Goal: Information Seeking & Learning: Learn about a topic

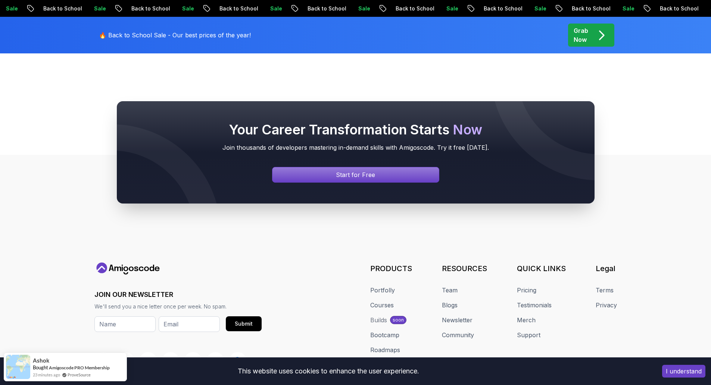
scroll to position [523, 0]
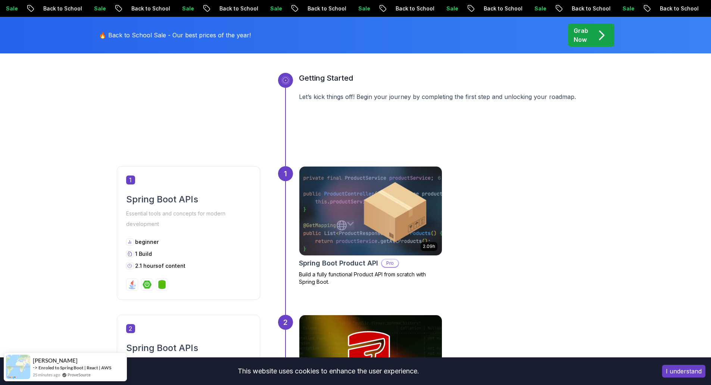
scroll to position [299, 0]
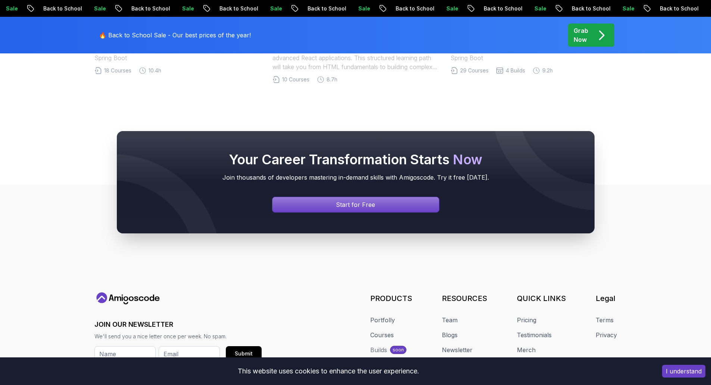
scroll to position [1755, 0]
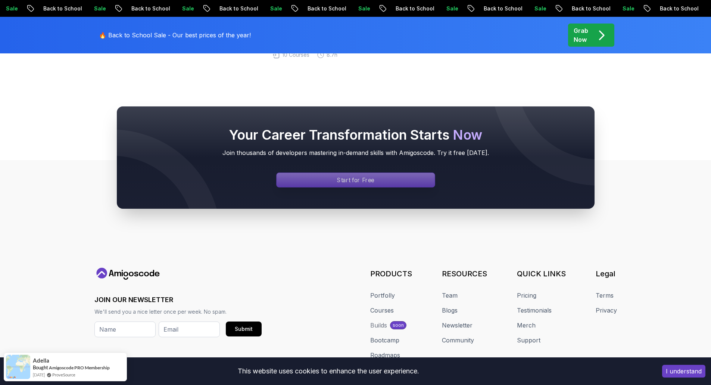
click at [360, 180] on p "Start for Free" at bounding box center [355, 180] width 37 height 9
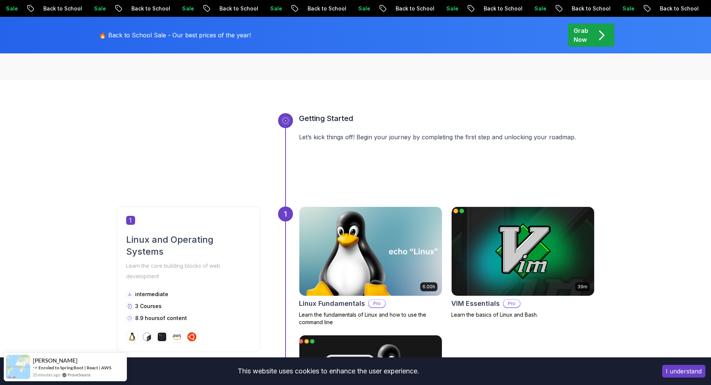
scroll to position [411, 0]
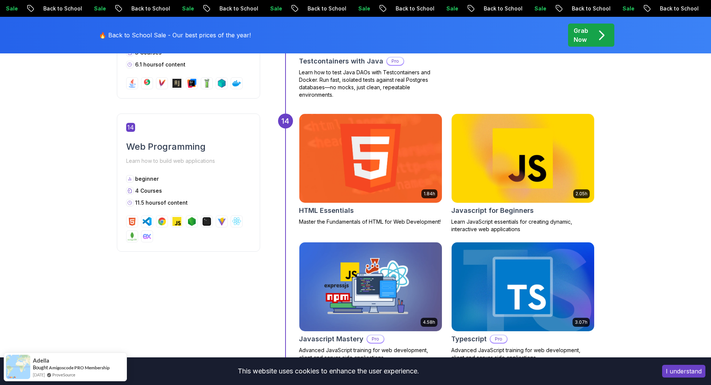
scroll to position [2837, 0]
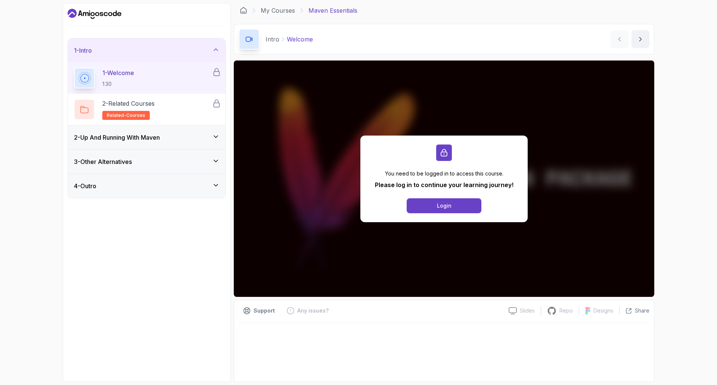
click at [189, 137] on div "2 - Up And Running With Maven" at bounding box center [147, 137] width 146 height 9
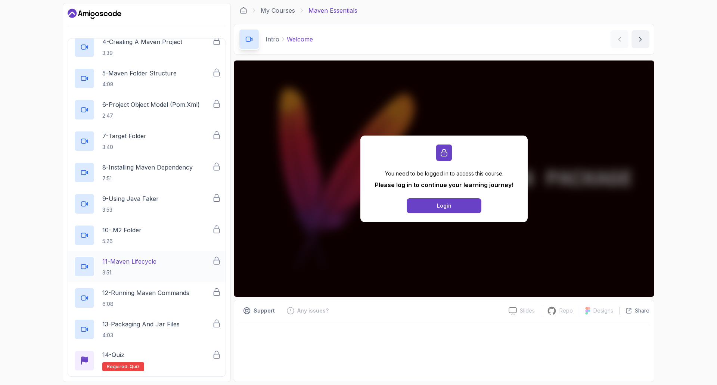
scroll to position [197, 0]
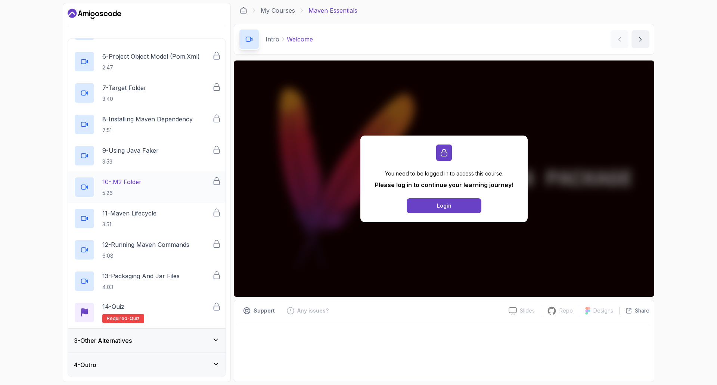
click at [138, 181] on p "10 - .m2 Folder" at bounding box center [121, 181] width 39 height 9
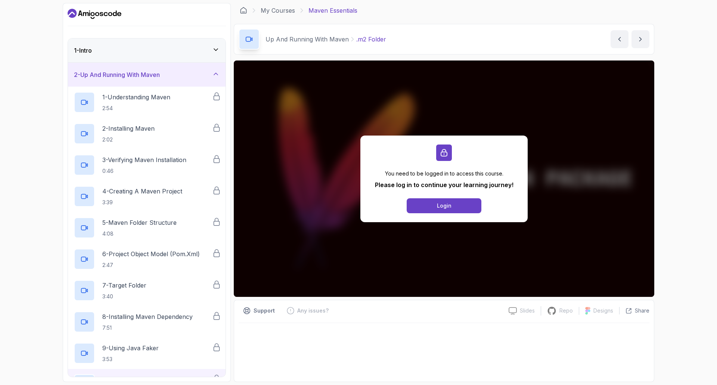
click at [133, 69] on div "2 - Up And Running With Maven" at bounding box center [147, 75] width 158 height 24
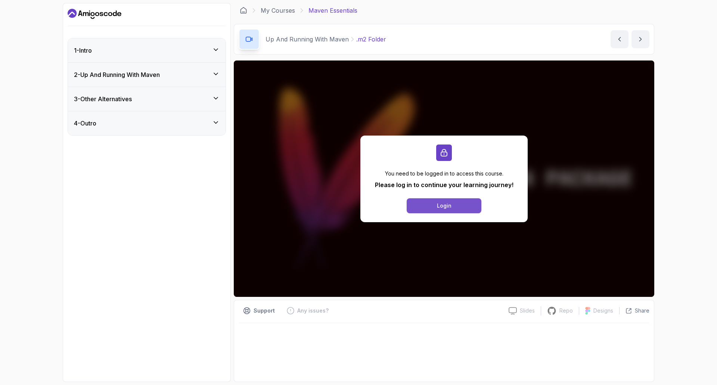
click at [430, 208] on button "Login" at bounding box center [444, 205] width 75 height 15
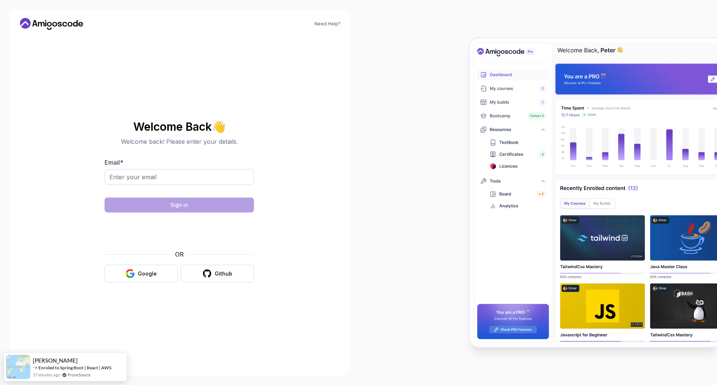
click at [135, 284] on div "Welcome Back 👋 Welcome back! Please enter your details. Email * Sign in OR Goog…" at bounding box center [179, 201] width 149 height 177
click at [137, 275] on button "Google" at bounding box center [141, 274] width 73 height 18
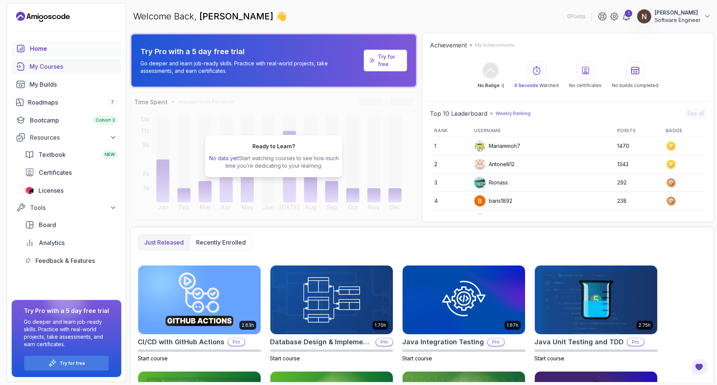
click at [60, 67] on div "My Courses" at bounding box center [72, 66] width 87 height 9
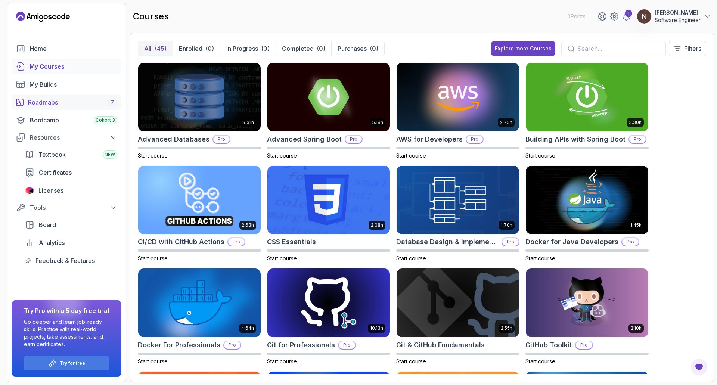
click at [60, 102] on div "Roadmaps 7" at bounding box center [72, 102] width 89 height 9
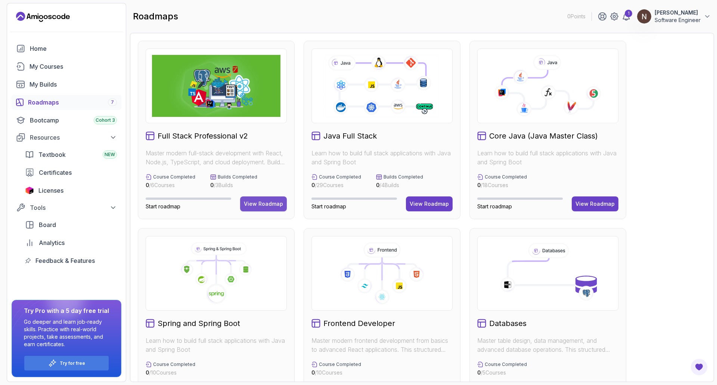
click at [267, 209] on button "View Roadmap" at bounding box center [263, 203] width 47 height 15
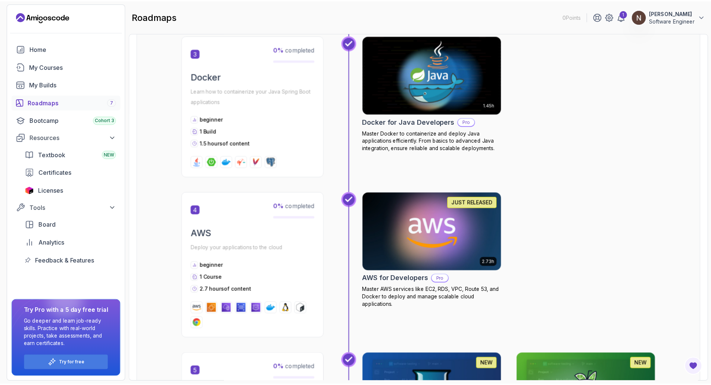
scroll to position [747, 0]
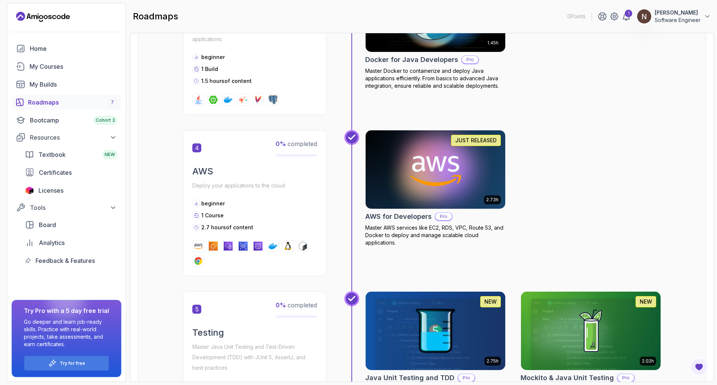
click at [417, 179] on img at bounding box center [435, 169] width 147 height 82
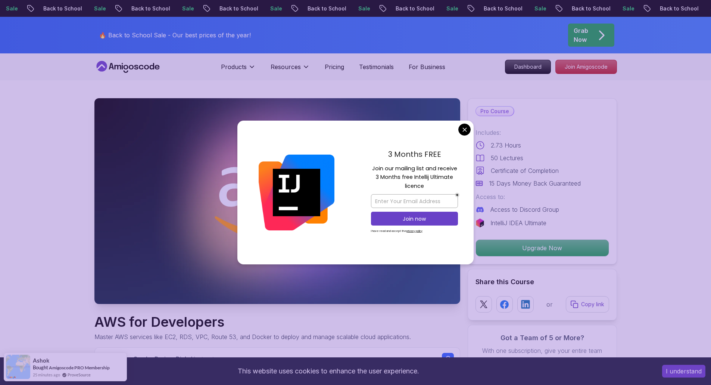
scroll to position [37, 0]
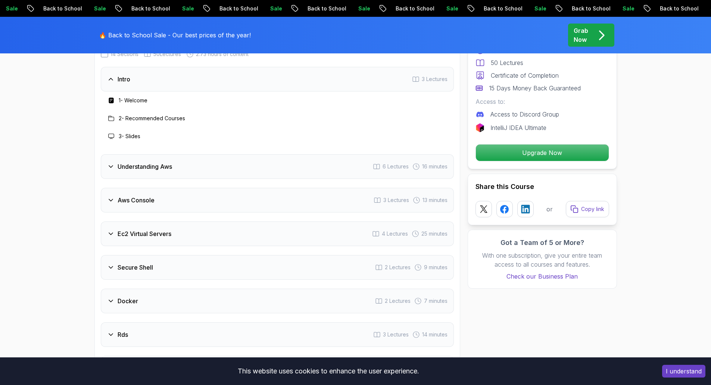
scroll to position [933, 0]
click at [279, 169] on div "Understanding Aws 6 Lectures 16 minutes" at bounding box center [277, 165] width 353 height 25
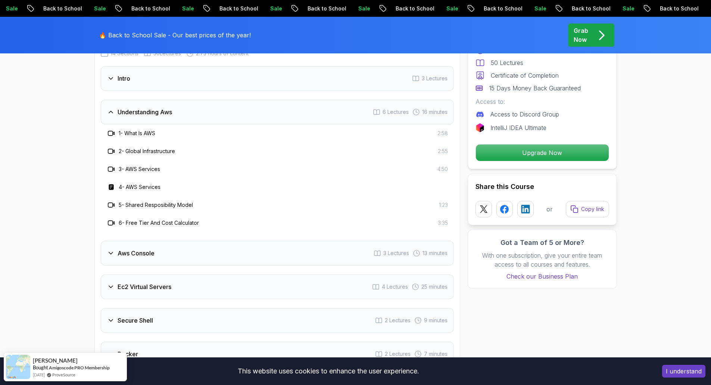
drag, startPoint x: 121, startPoint y: 193, endPoint x: 131, endPoint y: 189, distance: 10.5
click at [121, 193] on div "4 - AWS Services" at bounding box center [277, 187] width 353 height 18
click at [131, 189] on h3 "4 - AWS Services" at bounding box center [140, 186] width 42 height 7
click at [572, 154] on p "Upgrade Now" at bounding box center [542, 153] width 126 height 16
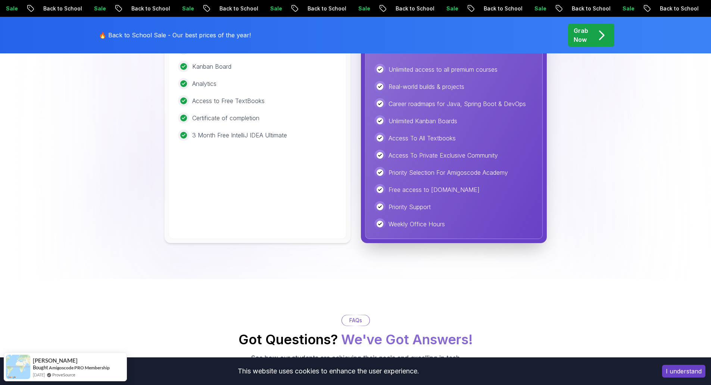
scroll to position [1740, 0]
